Goal: Task Accomplishment & Management: Manage account settings

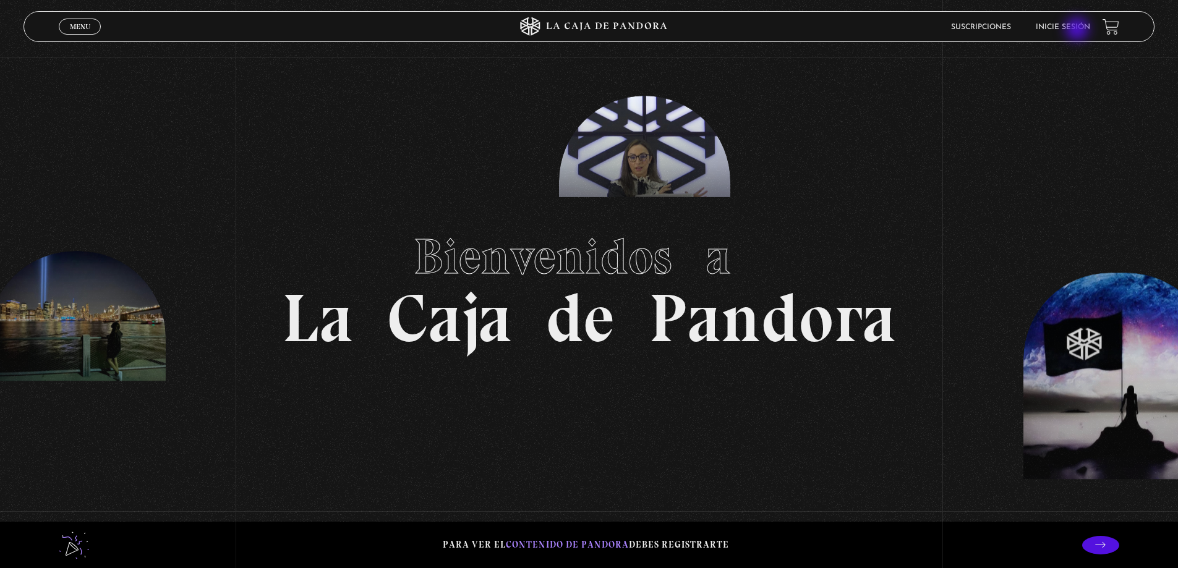
click at [1079, 30] on link "Inicie sesión" at bounding box center [1063, 27] width 54 height 7
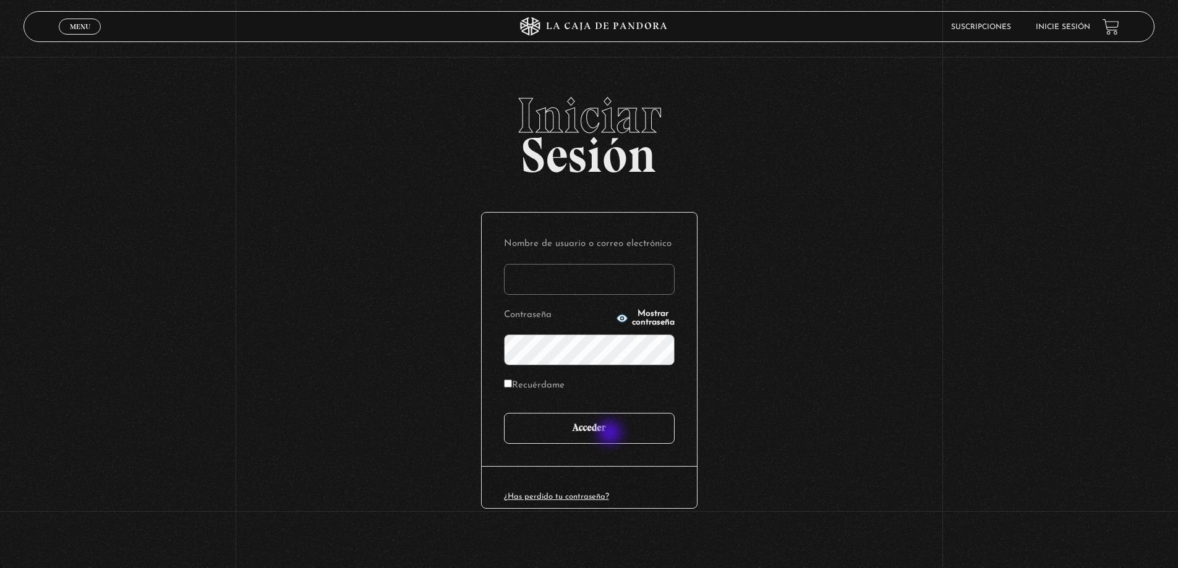
type input "[EMAIL_ADDRESS][DOMAIN_NAME]"
click at [612, 434] on input "Acceder" at bounding box center [589, 428] width 171 height 31
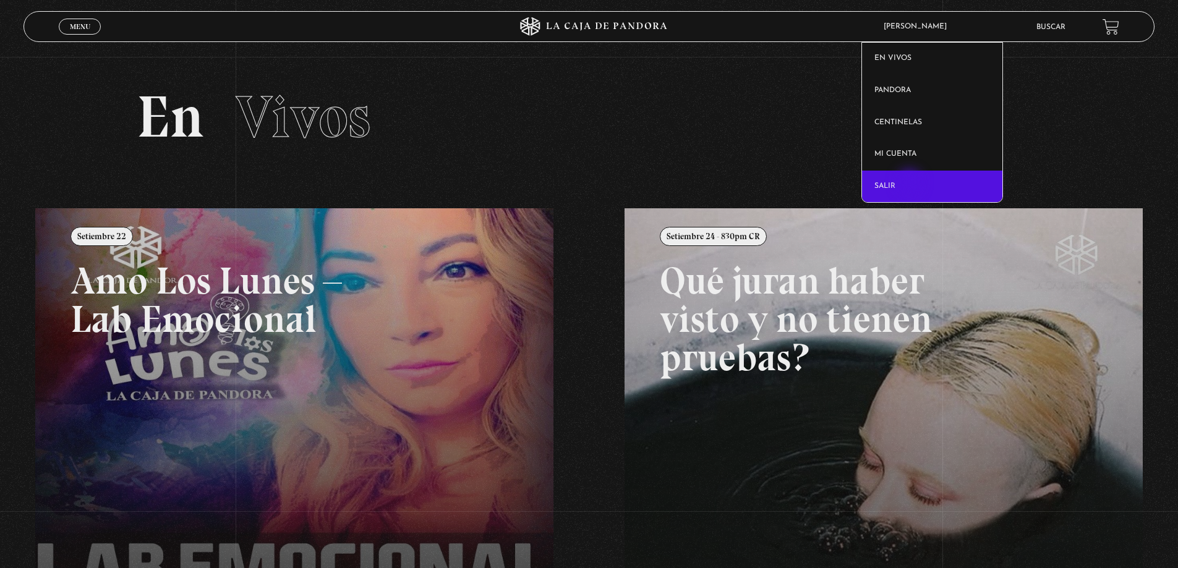
click at [909, 188] on link "Salir" at bounding box center [932, 187] width 140 height 32
